Goal: Task Accomplishment & Management: Use online tool/utility

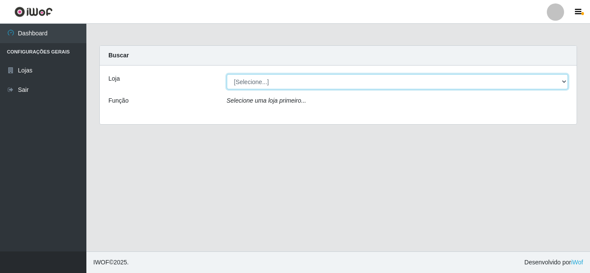
click at [260, 80] on select "[Selecione...] Queiroz Atacadão - [GEOGRAPHIC_DATA]" at bounding box center [398, 81] width 342 height 15
select select "225"
click at [227, 74] on select "[Selecione...] Queiroz Atacadão - [GEOGRAPHIC_DATA]" at bounding box center [398, 81] width 342 height 15
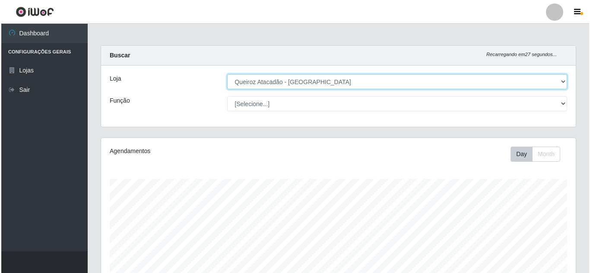
scroll to position [302, 0]
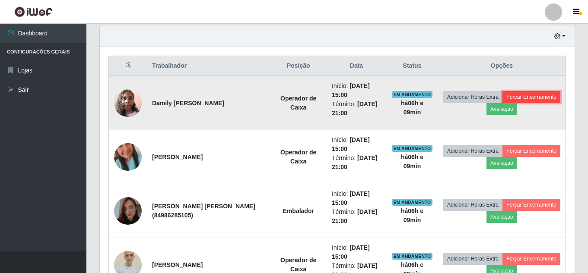
click at [502, 103] on button "Forçar Encerramento" at bounding box center [531, 97] width 58 height 12
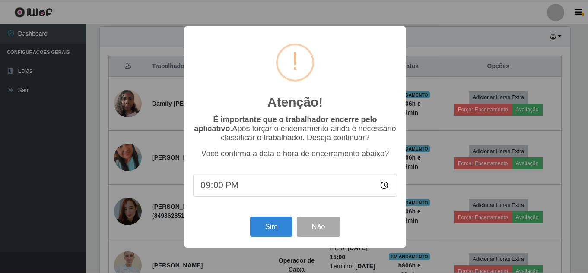
scroll to position [179, 470]
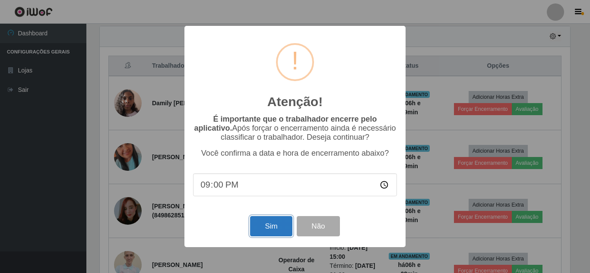
click at [267, 226] on button "Sim" at bounding box center [271, 226] width 42 height 20
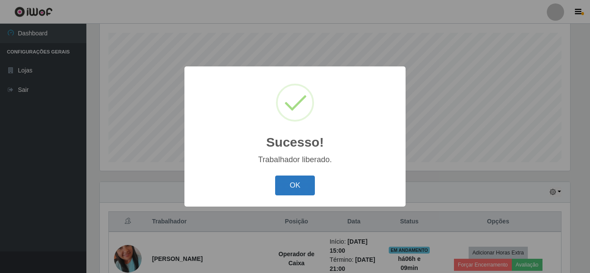
click at [298, 183] on button "OK" at bounding box center [295, 186] width 40 height 20
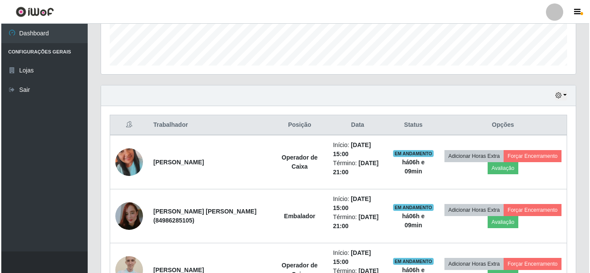
scroll to position [276, 0]
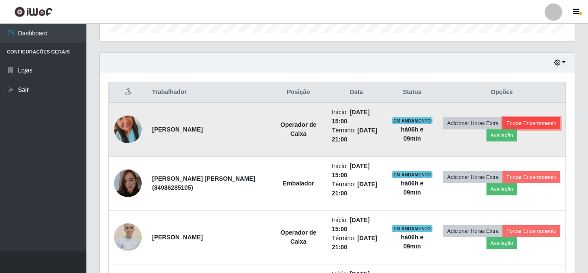
click at [502, 130] on button "Forçar Encerramento" at bounding box center [531, 123] width 58 height 12
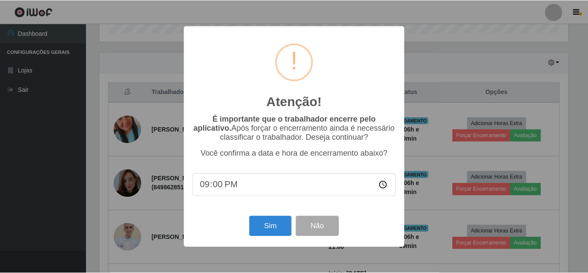
scroll to position [179, 470]
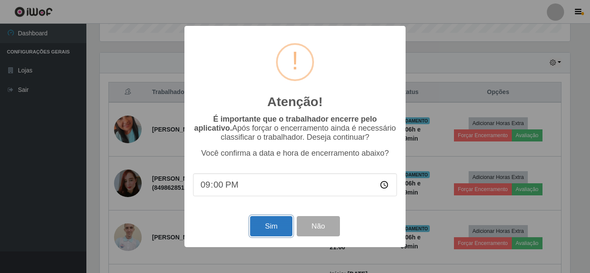
click at [268, 229] on button "Sim" at bounding box center [271, 226] width 42 height 20
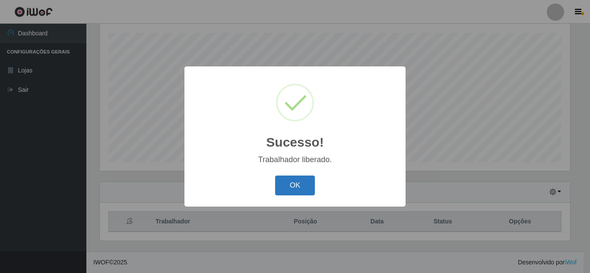
click at [291, 180] on button "OK" at bounding box center [295, 186] width 40 height 20
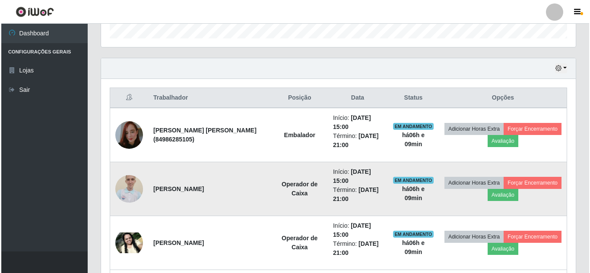
scroll to position [276, 0]
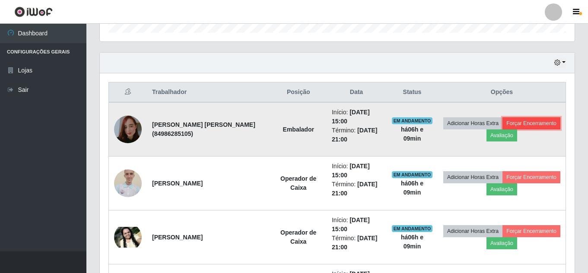
click at [502, 130] on button "Forçar Encerramento" at bounding box center [531, 123] width 58 height 12
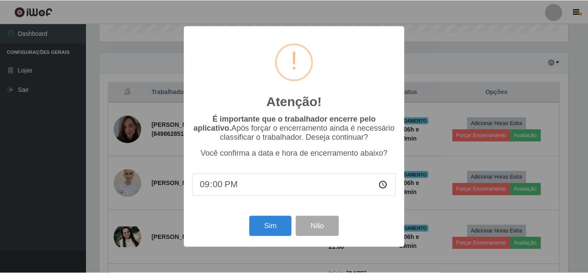
scroll to position [179, 470]
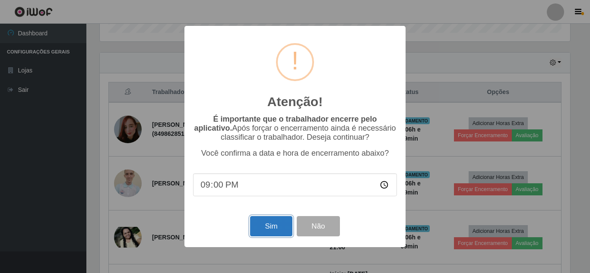
click at [274, 226] on button "Sim" at bounding box center [271, 226] width 42 height 20
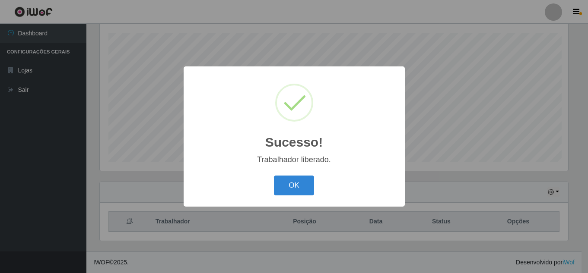
scroll to position [0, 0]
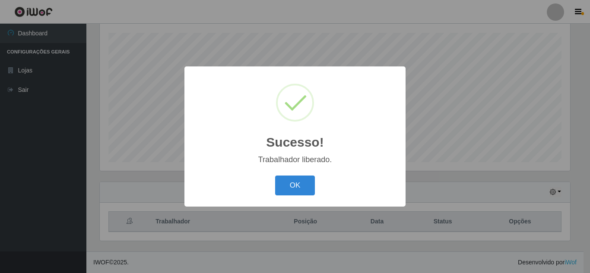
click at [279, 185] on button "OK" at bounding box center [295, 186] width 40 height 20
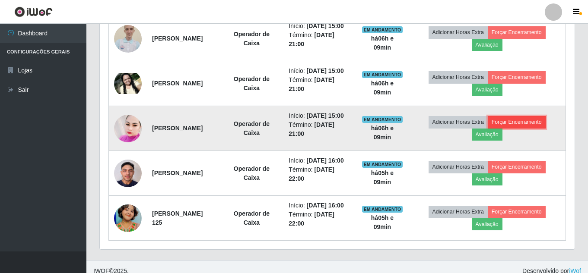
click at [533, 128] on button "Forçar Encerramento" at bounding box center [517, 122] width 58 height 12
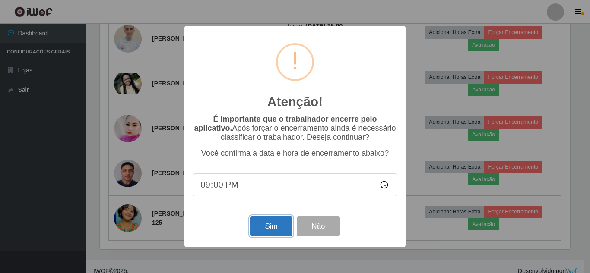
click at [269, 228] on button "Sim" at bounding box center [271, 226] width 42 height 20
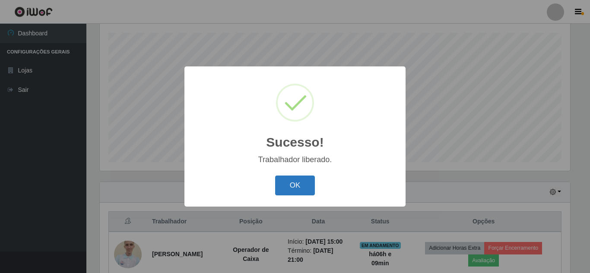
click at [293, 185] on button "OK" at bounding box center [295, 186] width 40 height 20
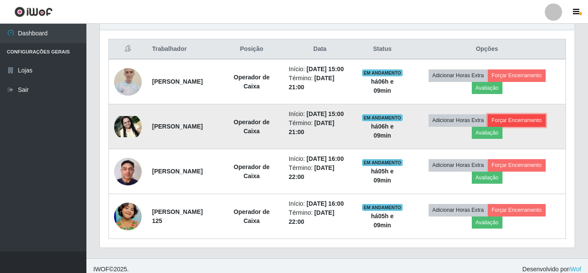
click at [540, 127] on button "Forçar Encerramento" at bounding box center [517, 120] width 58 height 12
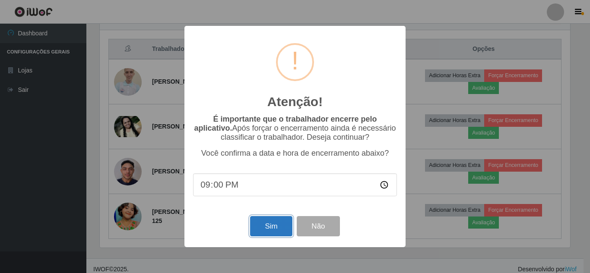
click at [267, 226] on button "Sim" at bounding box center [271, 226] width 42 height 20
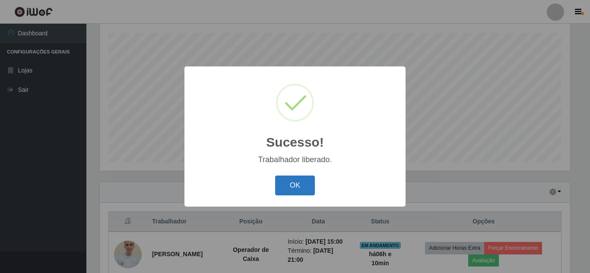
click at [288, 187] on button "OK" at bounding box center [295, 186] width 40 height 20
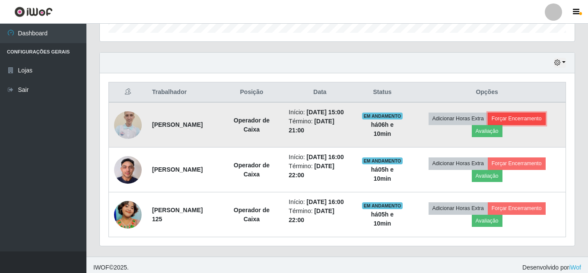
click at [539, 122] on button "Forçar Encerramento" at bounding box center [517, 119] width 58 height 12
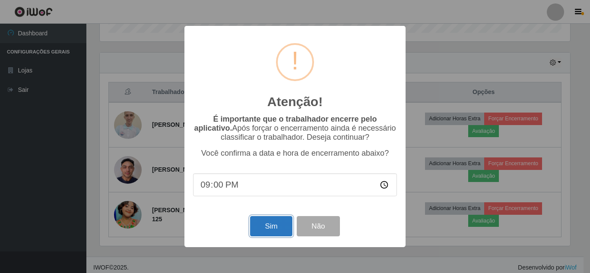
click at [262, 229] on button "Sim" at bounding box center [271, 226] width 42 height 20
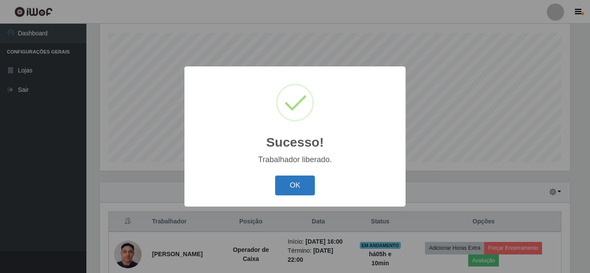
click at [302, 184] on button "OK" at bounding box center [295, 186] width 40 height 20
